Goal: Transaction & Acquisition: Purchase product/service

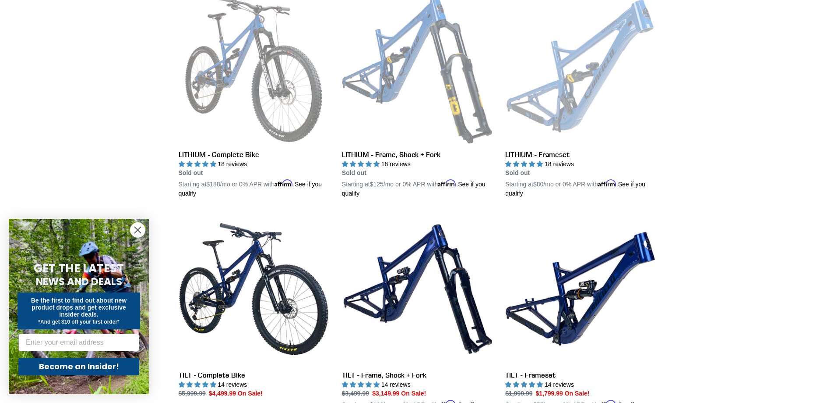
scroll to position [350, 0]
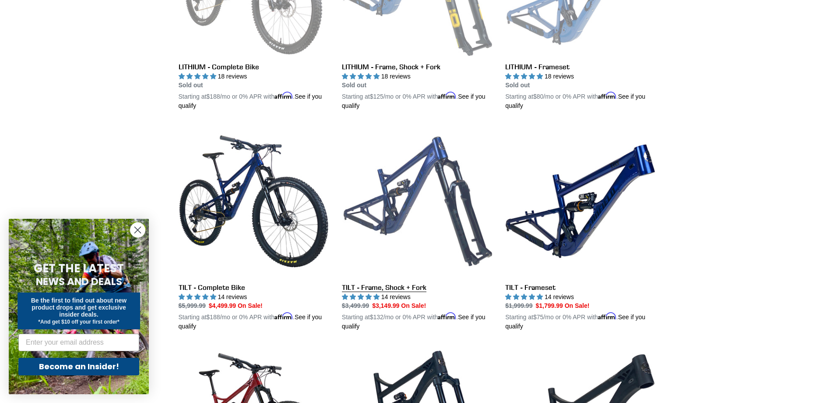
click at [396, 286] on link "TILT - Frame, Shock + Fork" at bounding box center [417, 228] width 150 height 205
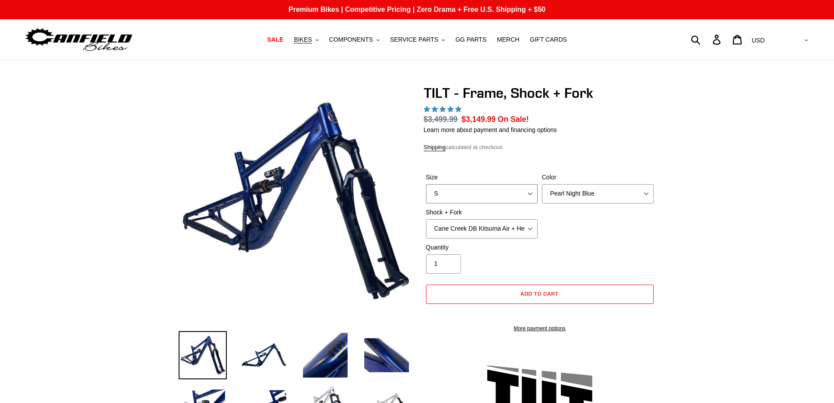
click at [534, 192] on select "S M L XL" at bounding box center [482, 193] width 112 height 19
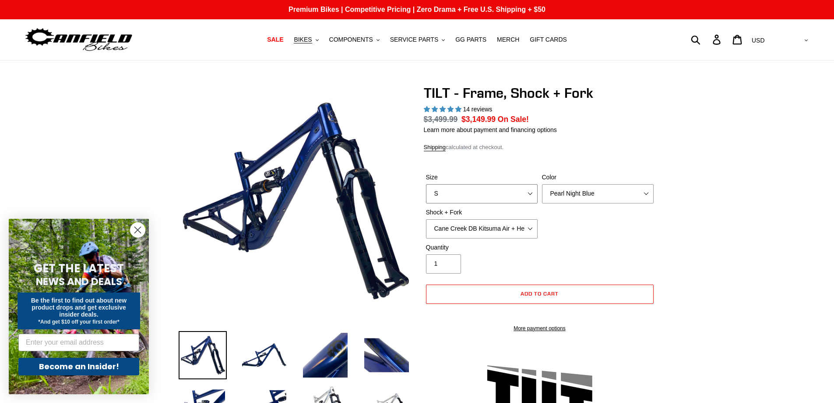
select select "highest-rating"
select select "L"
click at [426, 184] on select "S M L XL" at bounding box center [482, 193] width 112 height 19
click at [531, 227] on select "Cane Creek DB Kitsuma Air + Helm MKII 140mm Cane Creek DB Kitsuma Air + Fox 36 …" at bounding box center [482, 228] width 112 height 19
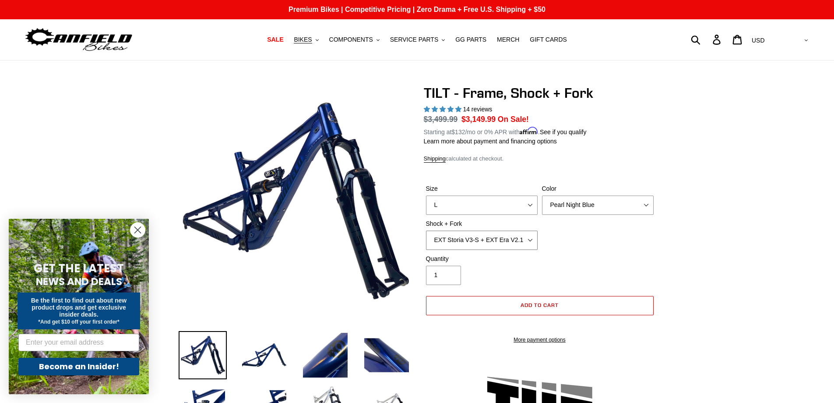
click at [426, 230] on select "Cane Creek DB Kitsuma Air + Helm MKII 140mm Cane Creek DB Kitsuma Air + Fox 36 …" at bounding box center [482, 239] width 112 height 19
click at [513, 238] on select "Cane Creek DB Kitsuma Air + Helm MKII 140mm Cane Creek DB Kitsuma Air + Fox 36 …" at bounding box center [482, 239] width 112 height 19
click at [426, 230] on select "Cane Creek DB Kitsuma Air + Helm MKII 140mm Cane Creek DB Kitsuma Air + Fox 36 …" at bounding box center [482, 239] width 112 height 19
click at [502, 241] on select "Cane Creek DB Kitsuma Air + Helm MKII 140mm Cane Creek DB Kitsuma Air + Fox 36 …" at bounding box center [482, 239] width 112 height 19
select select "EXT Storia V3-S + EXT Era V2.1"
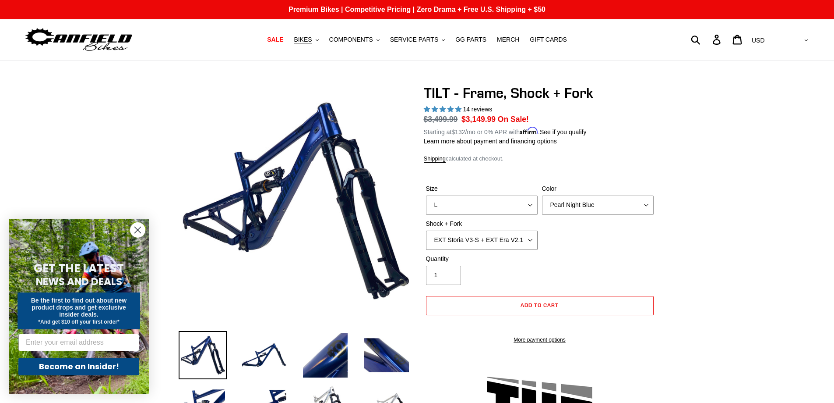
click at [426, 230] on select "Cane Creek DB Kitsuma Air + Helm MKII 140mm Cane Creek DB Kitsuma Air + Fox 36 …" at bounding box center [482, 239] width 112 height 19
click at [625, 207] on select "Pearl Night Blue" at bounding box center [598, 204] width 112 height 19
click at [624, 207] on select "Pearl Night Blue" at bounding box center [598, 204] width 112 height 19
click at [312, 39] on span "BIKES" at bounding box center [303, 39] width 18 height 7
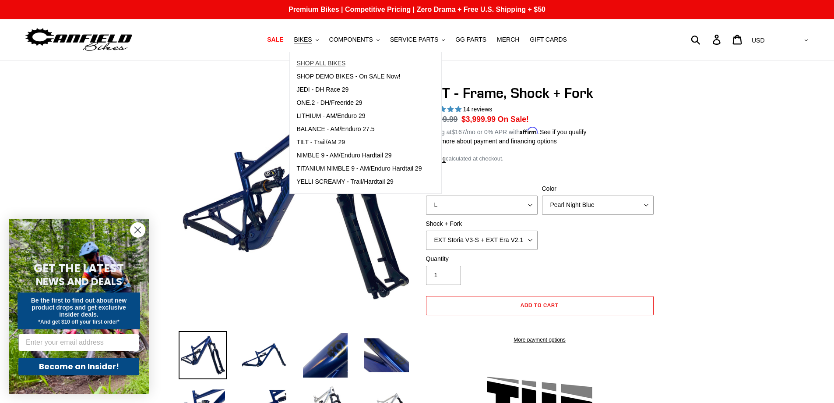
click at [313, 65] on span "SHOP ALL BIKES" at bounding box center [321, 63] width 49 height 7
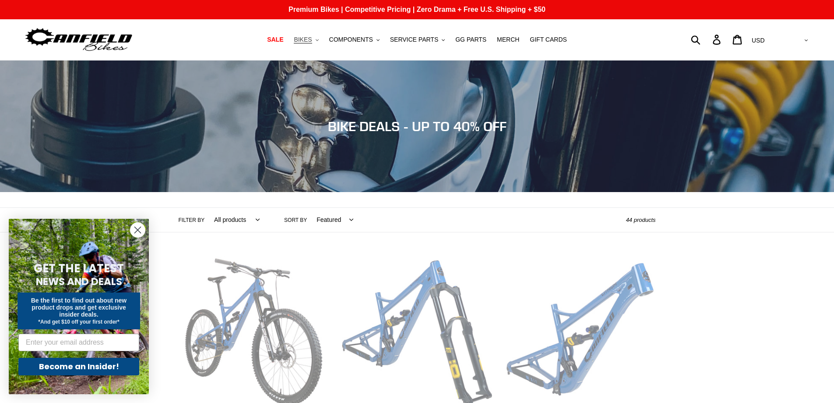
click at [312, 40] on span "BIKES" at bounding box center [303, 39] width 18 height 7
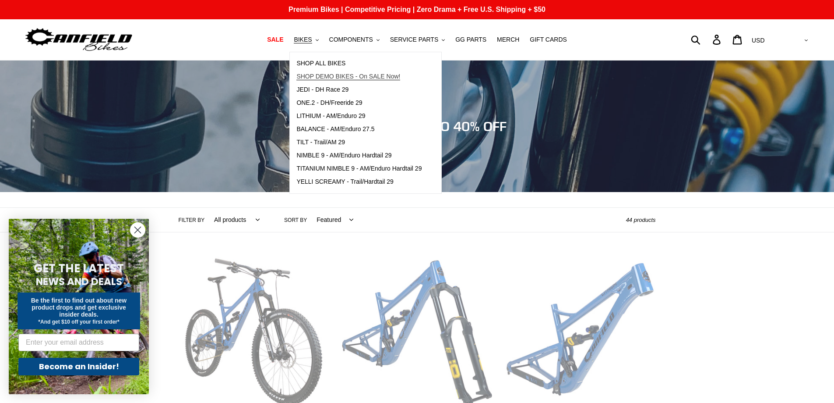
click at [315, 78] on span "SHOP DEMO BIKES - On SALE Now!" at bounding box center [349, 76] width 104 height 7
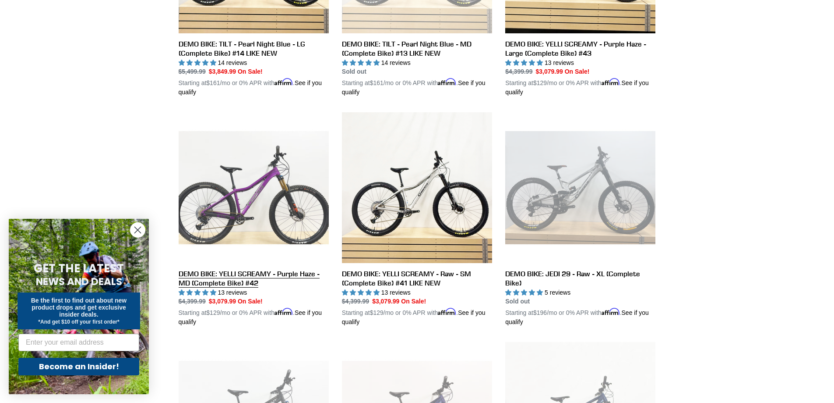
scroll to position [657, 0]
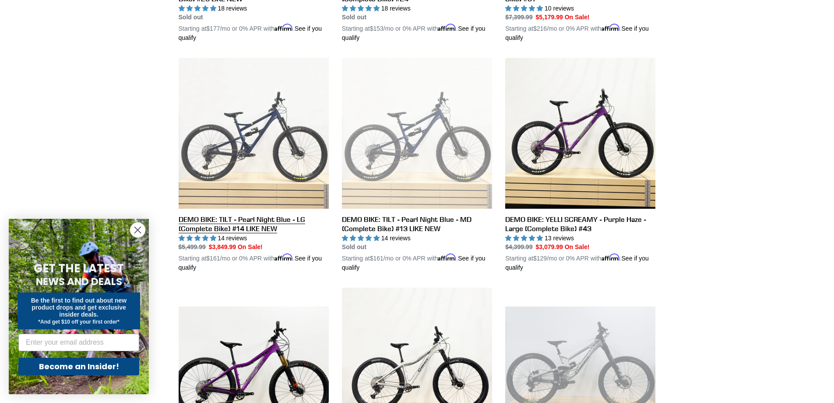
click at [268, 216] on link "DEMO BIKE: TILT - Pearl Night Blue - LG (Complete Bike) #14 LIKE NEW" at bounding box center [254, 165] width 150 height 214
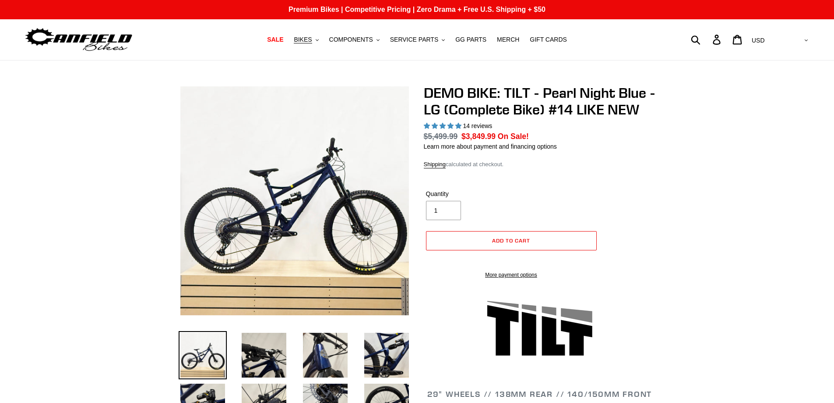
select select "highest-rating"
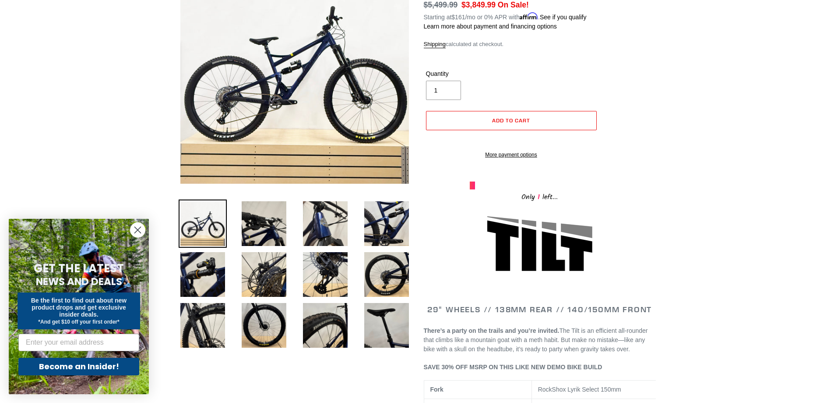
scroll to position [175, 0]
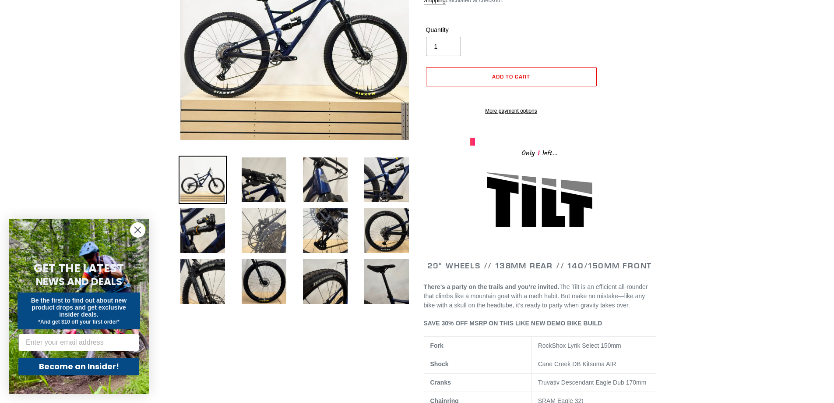
click at [283, 229] on img at bounding box center [264, 230] width 48 height 48
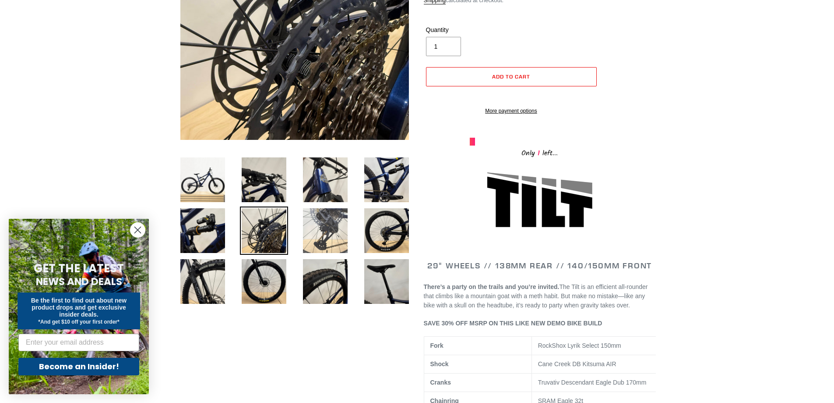
click at [340, 236] on img at bounding box center [325, 230] width 48 height 48
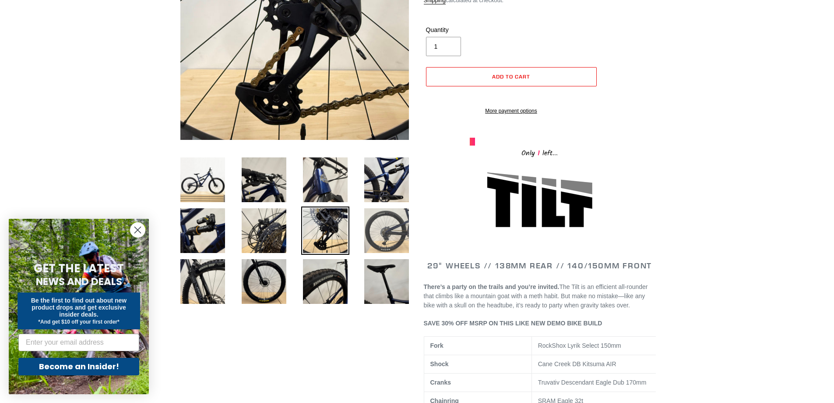
click at [401, 233] on img at bounding box center [387, 230] width 48 height 48
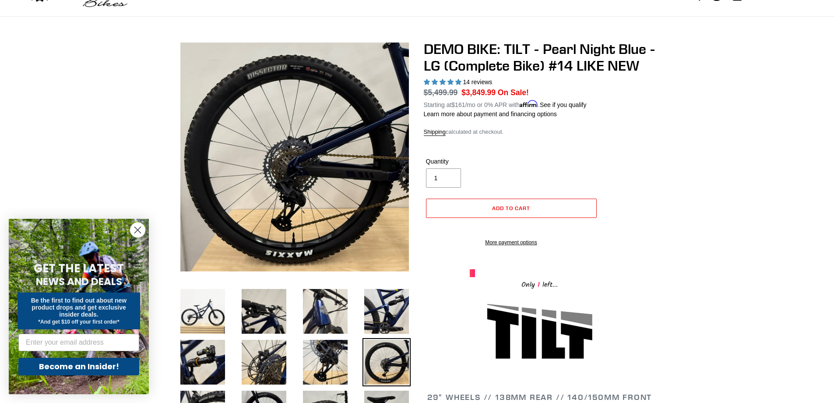
scroll to position [88, 0]
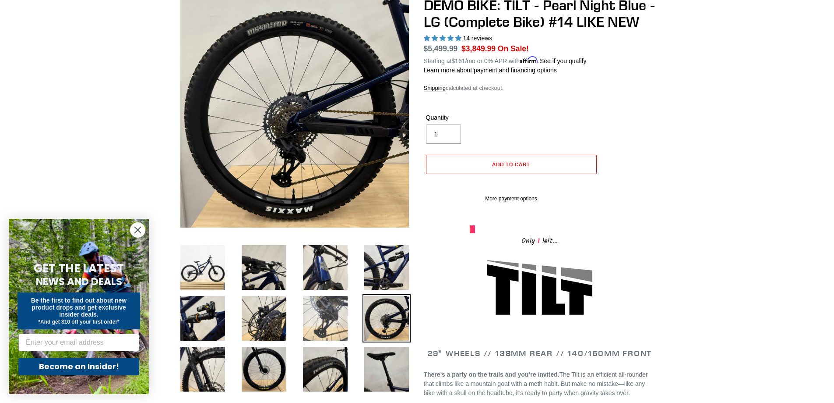
click at [332, 319] on img at bounding box center [325, 318] width 48 height 48
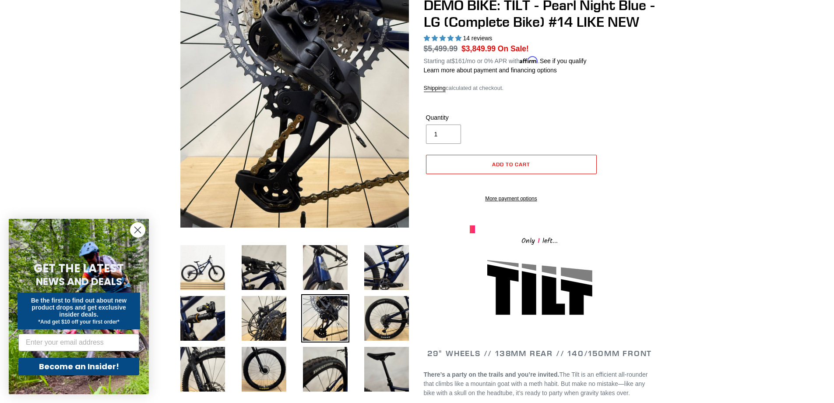
scroll to position [0, 0]
